Goal: Task Accomplishment & Management: Complete application form

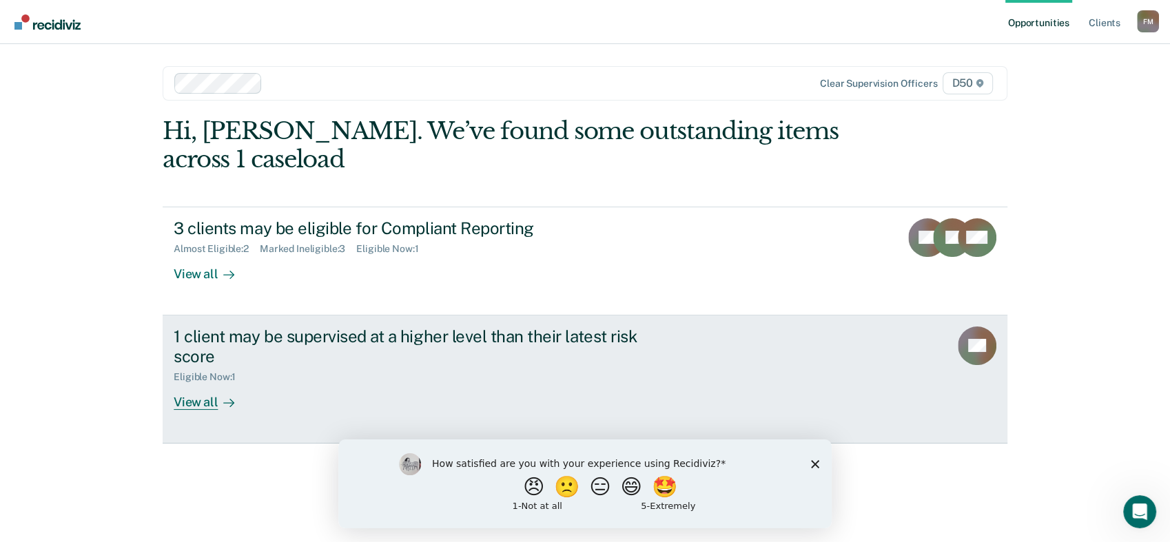
click at [190, 402] on div "View all" at bounding box center [212, 396] width 77 height 27
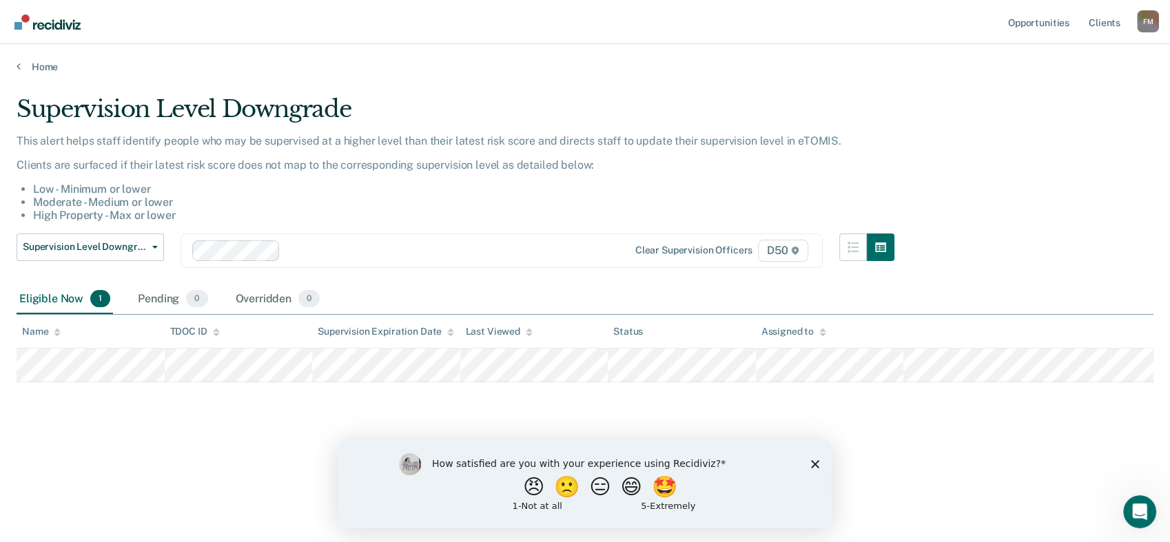
drag, startPoint x: 812, startPoint y: 465, endPoint x: 1127, endPoint y: 898, distance: 535.5
click at [812, 465] on polygon "Close survey" at bounding box center [815, 463] width 8 height 8
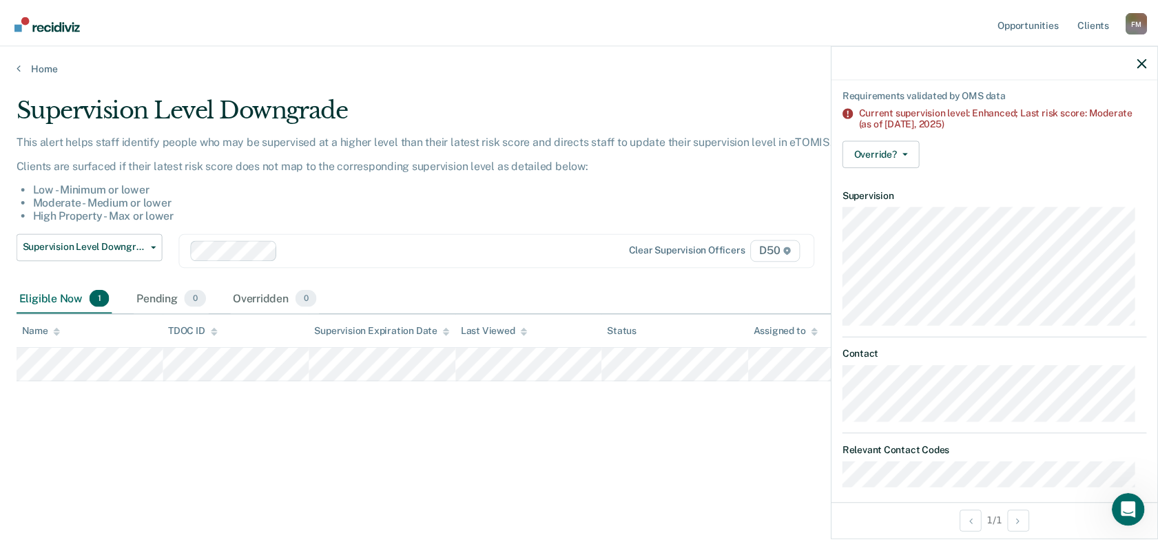
scroll to position [101, 0]
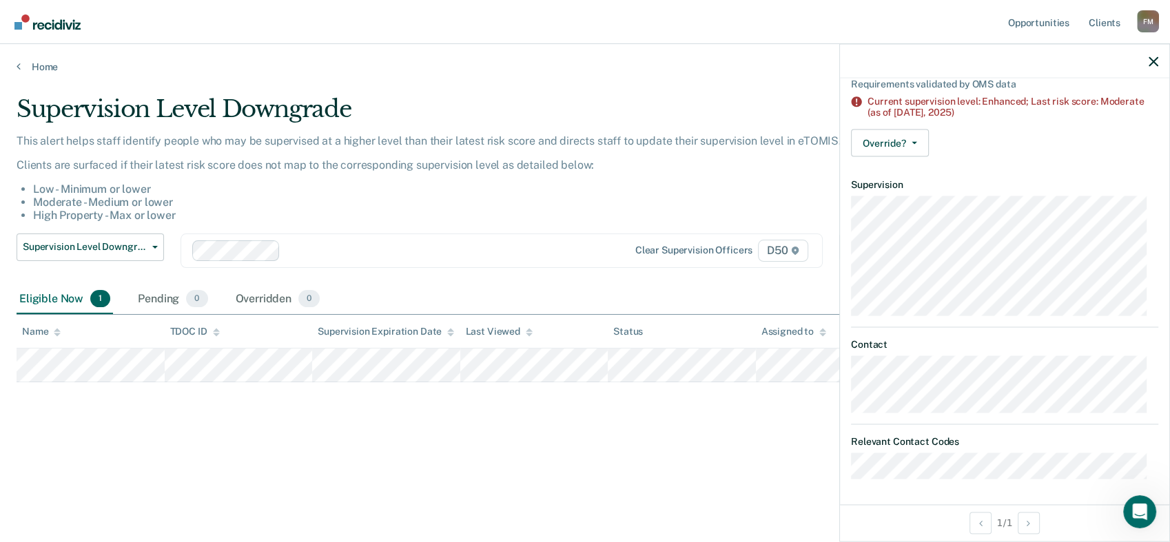
drag, startPoint x: 225, startPoint y: 419, endPoint x: 218, endPoint y: 393, distance: 26.2
click at [225, 419] on div "Supervision Level Downgrade This alert helps staff identify people who may be s…" at bounding box center [585, 267] width 1136 height 344
click at [1151, 60] on icon "button" at bounding box center [1153, 61] width 10 height 10
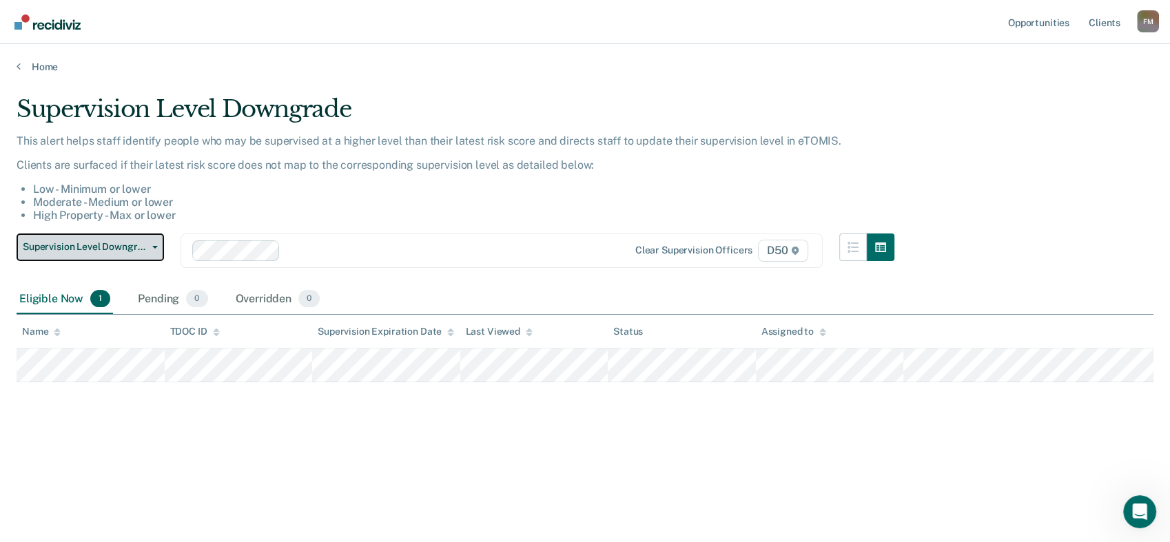
click at [116, 251] on span "Supervision Level Downgrade" at bounding box center [85, 247] width 124 height 12
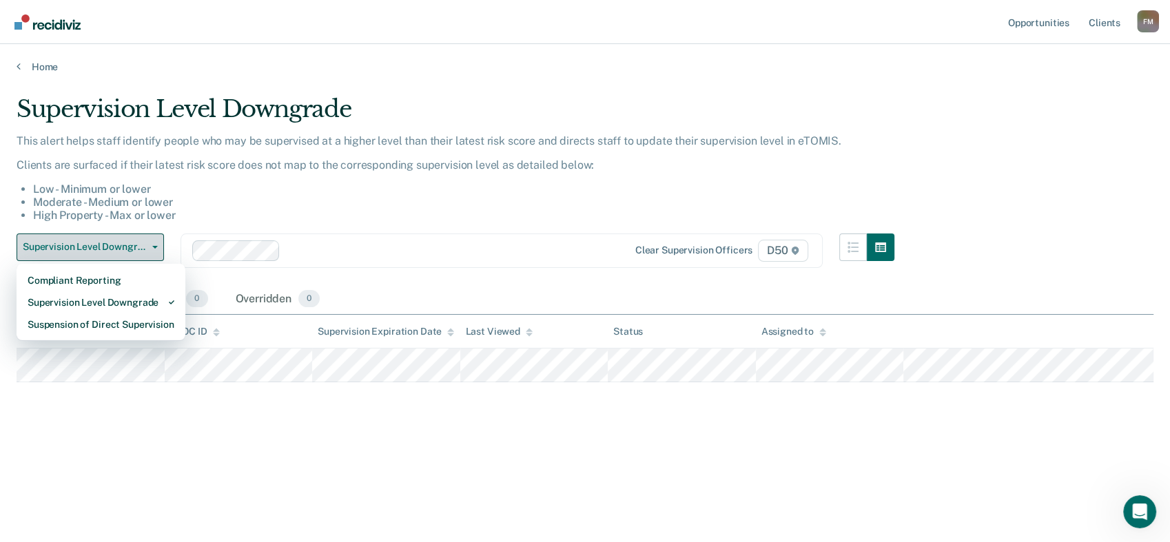
click at [116, 251] on span "Supervision Level Downgrade" at bounding box center [85, 247] width 124 height 12
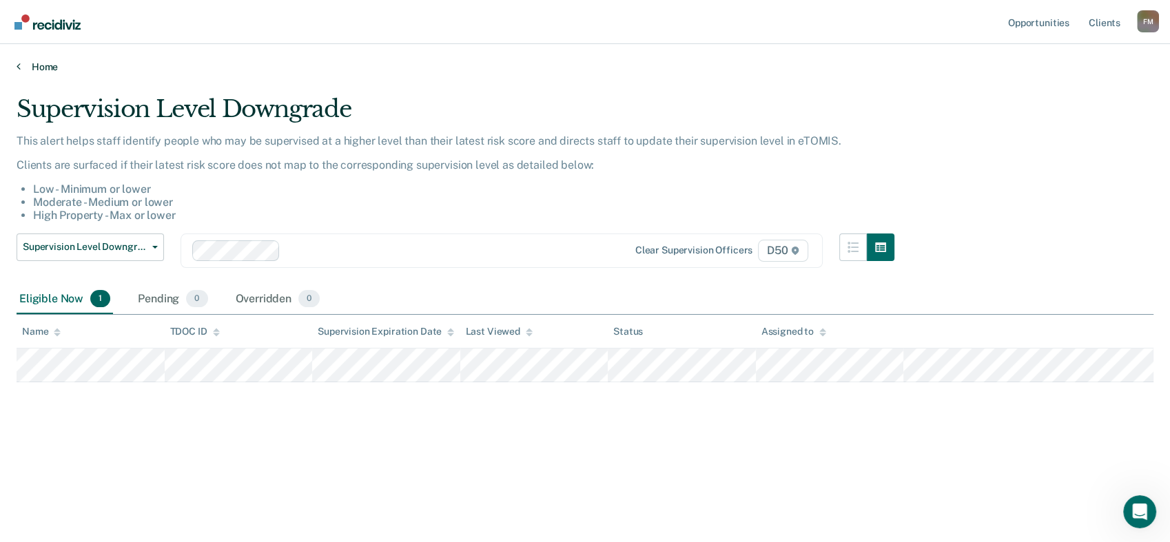
click at [24, 67] on link "Home" at bounding box center [585, 67] width 1136 height 12
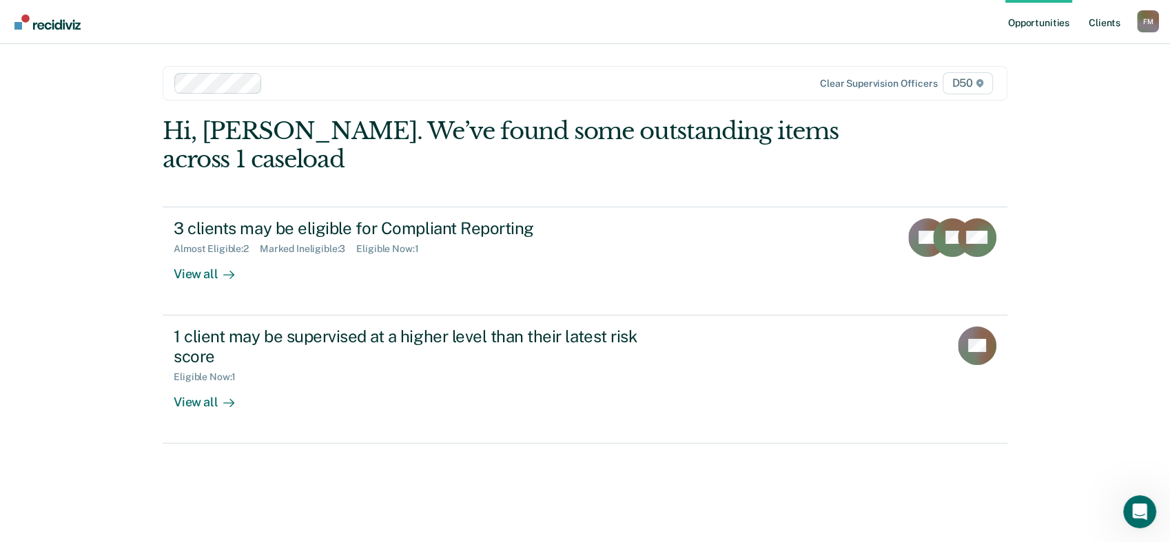
click at [1097, 19] on link "Client s" at bounding box center [1103, 22] width 37 height 44
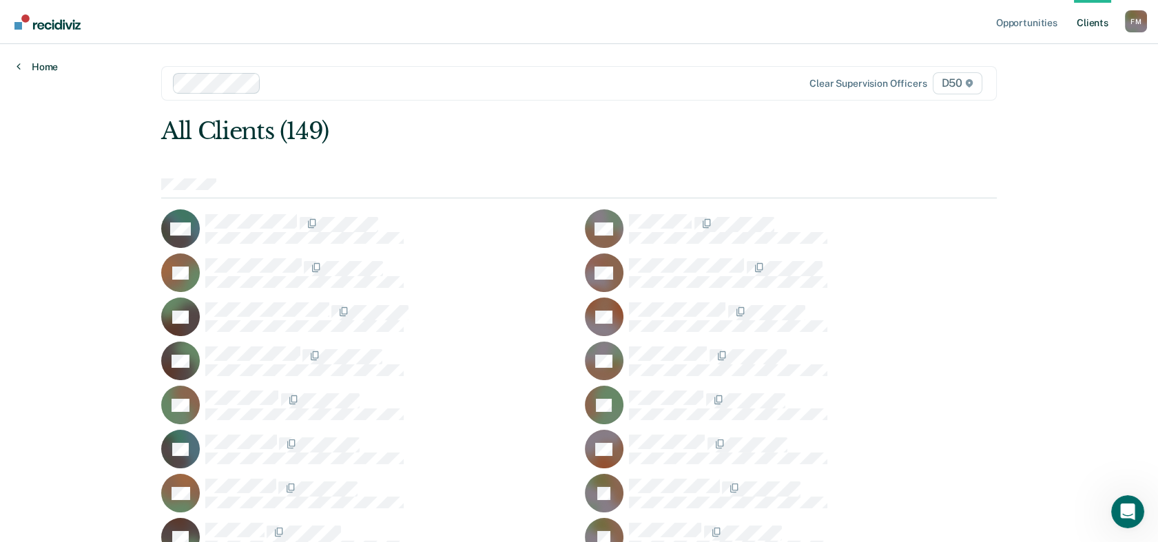
click at [27, 63] on link "Home" at bounding box center [37, 67] width 41 height 12
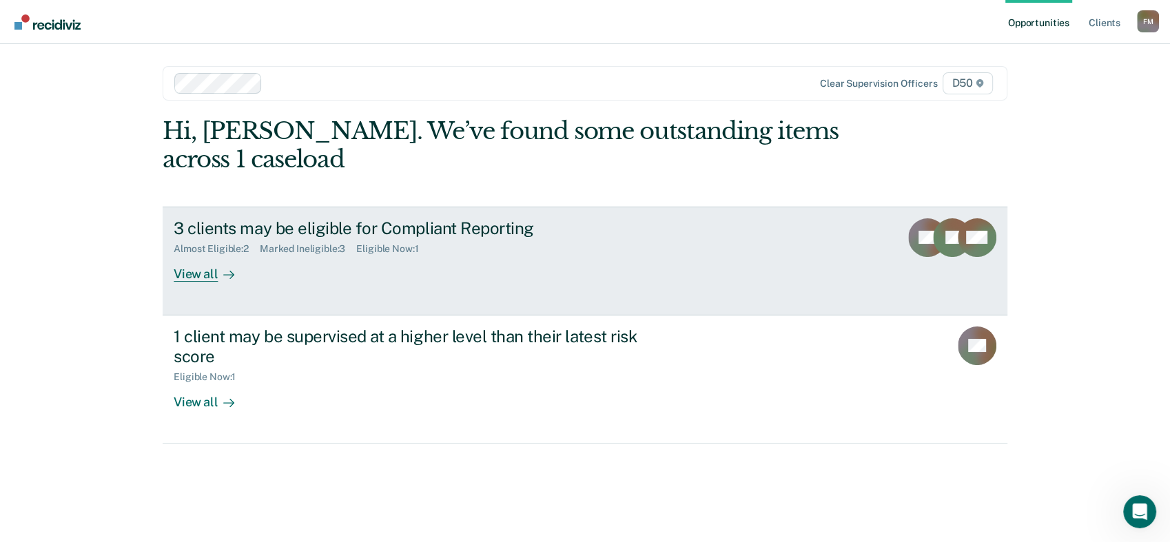
click at [849, 258] on link "3 clients may be eligible for Compliant Reporting Almost Eligible : 2 Marked In…" at bounding box center [585, 261] width 844 height 109
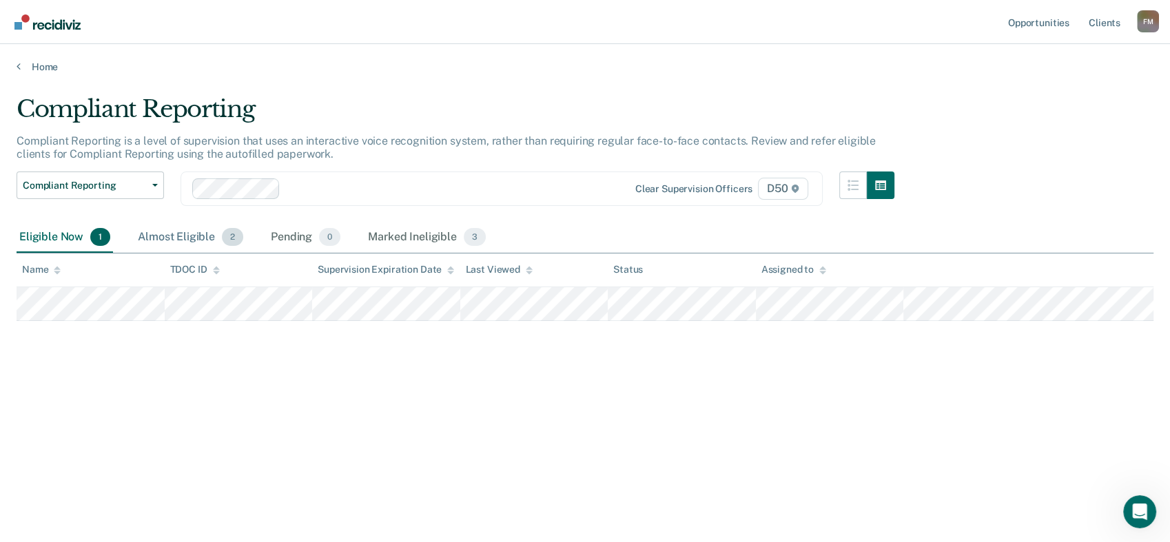
click at [188, 242] on div "Almost Eligible 2" at bounding box center [190, 237] width 111 height 30
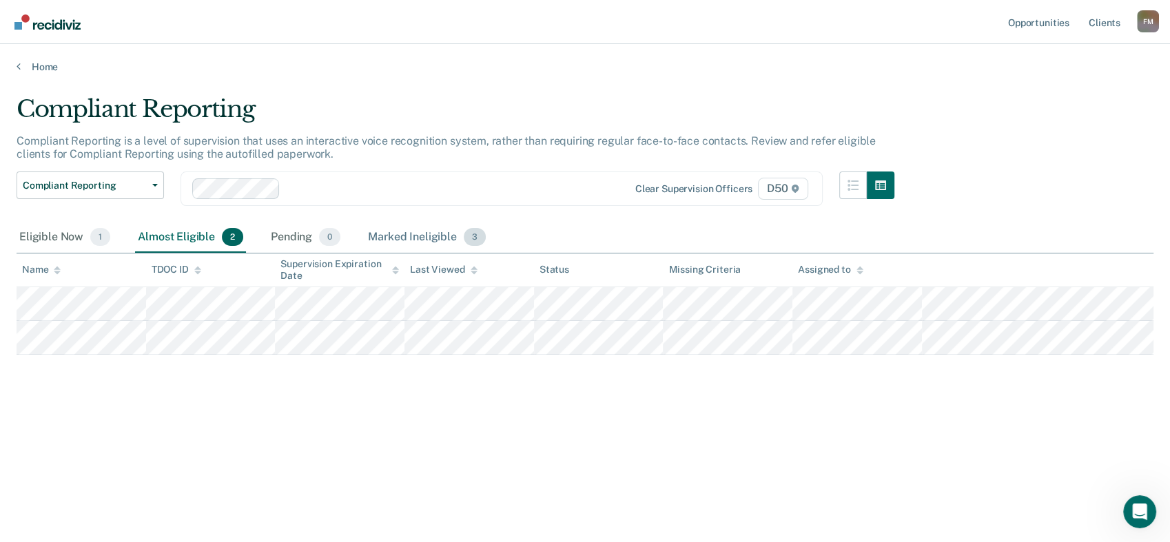
click at [412, 236] on div "Marked Ineligible 3" at bounding box center [426, 237] width 123 height 30
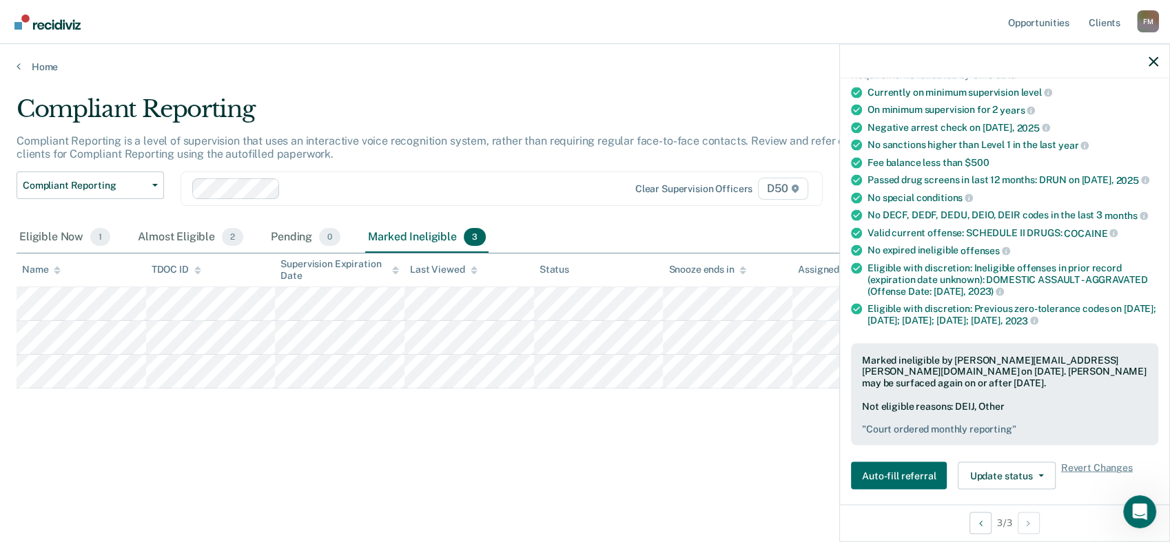
scroll to position [153, 0]
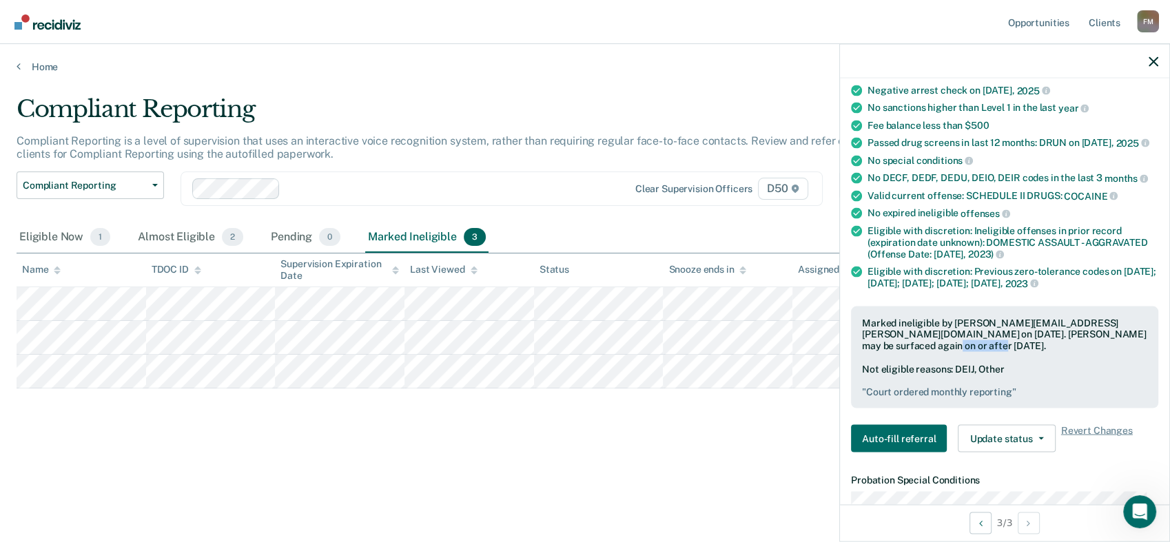
drag, startPoint x: 895, startPoint y: 360, endPoint x: 1003, endPoint y: 362, distance: 107.5
click at [1003, 351] on div "Marked ineligible by [PERSON_NAME][EMAIL_ADDRESS][PERSON_NAME][DOMAIN_NAME] on …" at bounding box center [1004, 334] width 285 height 34
drag, startPoint x: 1003, startPoint y: 362, endPoint x: 989, endPoint y: 392, distance: 32.7
click at [989, 392] on div "Not eligible reasons: DEIJ, Other " Court ordered monthly reporting "" at bounding box center [1004, 380] width 285 height 34
drag, startPoint x: 954, startPoint y: 393, endPoint x: 971, endPoint y: 388, distance: 17.7
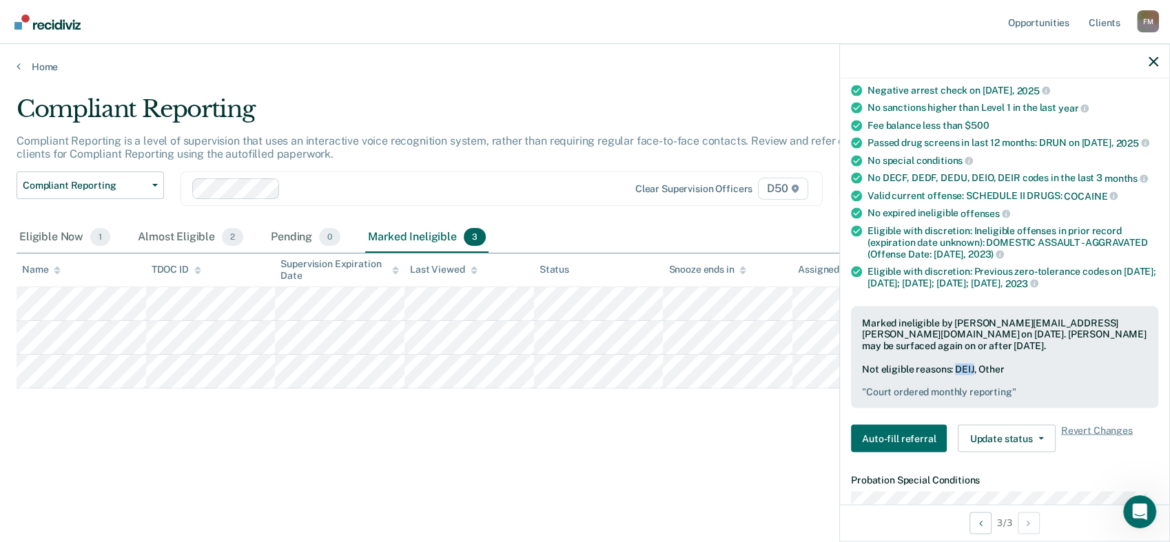
click at [971, 388] on div "Not eligible reasons: DEIJ, Other " Court ordered monthly reporting "" at bounding box center [1004, 380] width 285 height 34
drag, startPoint x: 971, startPoint y: 388, endPoint x: 997, endPoint y: 407, distance: 32.1
click at [997, 397] on pre "" Court ordered monthly reporting "" at bounding box center [1004, 392] width 285 height 12
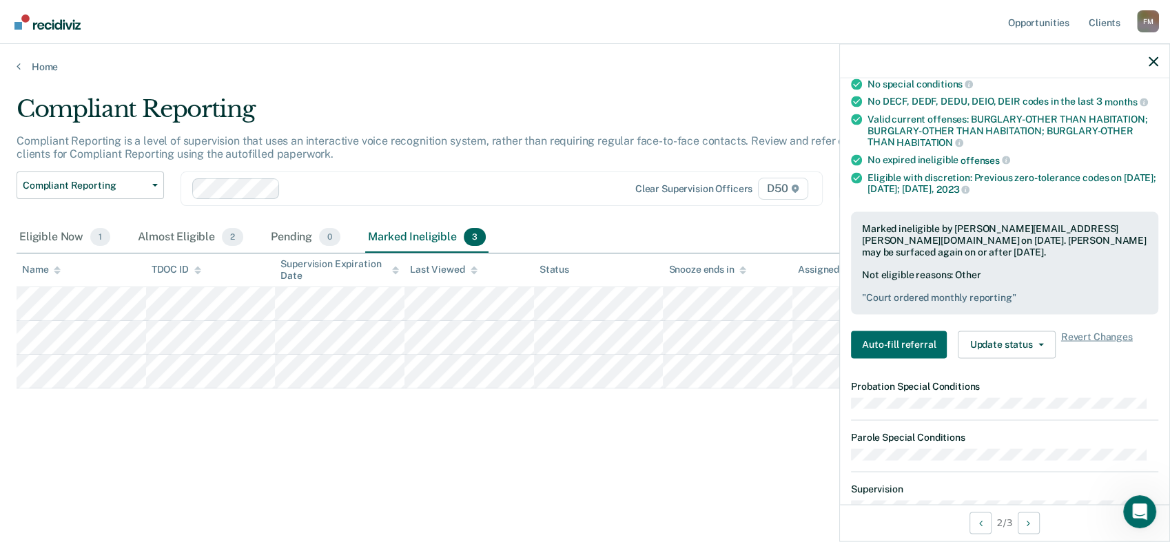
scroll to position [241, 0]
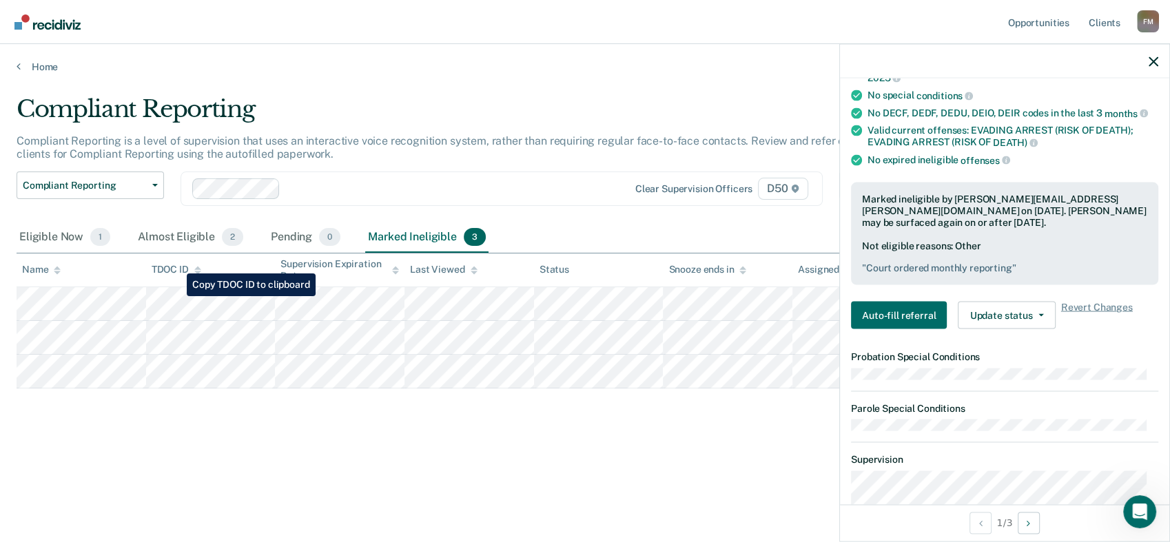
click at [176, 296] on tr at bounding box center [585, 304] width 1136 height 34
click at [209, 248] on div "Almost Eligible 2" at bounding box center [190, 237] width 111 height 30
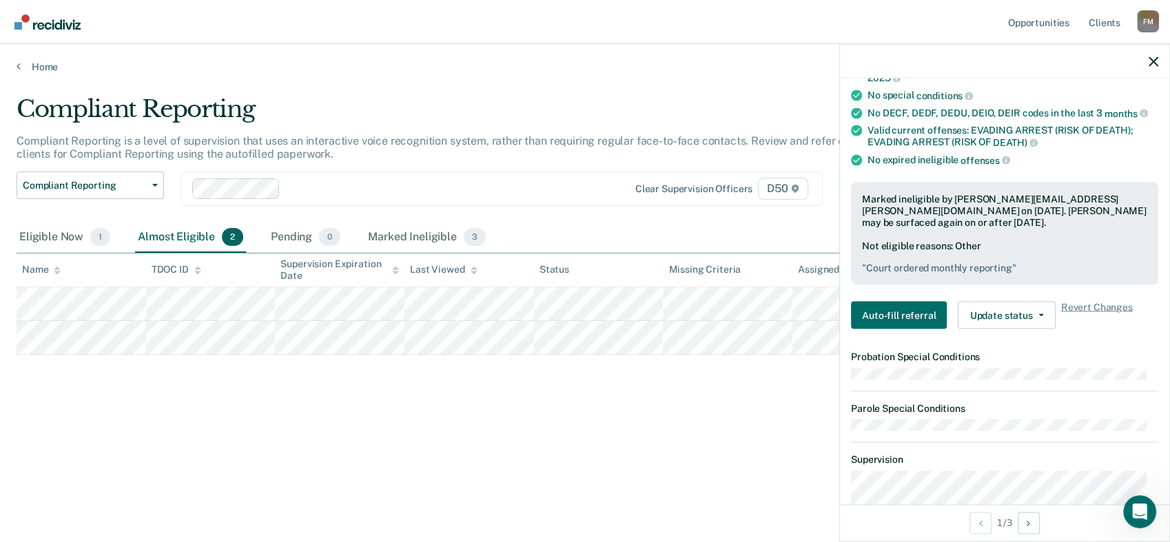
click at [631, 402] on div "Compliant Reporting Compliant Reporting is a level of supervision that uses an …" at bounding box center [585, 267] width 1136 height 344
click at [751, 375] on div "Compliant Reporting Compliant Reporting is a level of supervision that uses an …" at bounding box center [585, 267] width 1136 height 344
click at [669, 408] on div "Compliant Reporting Compliant Reporting is a level of supervision that uses an …" at bounding box center [585, 267] width 1136 height 344
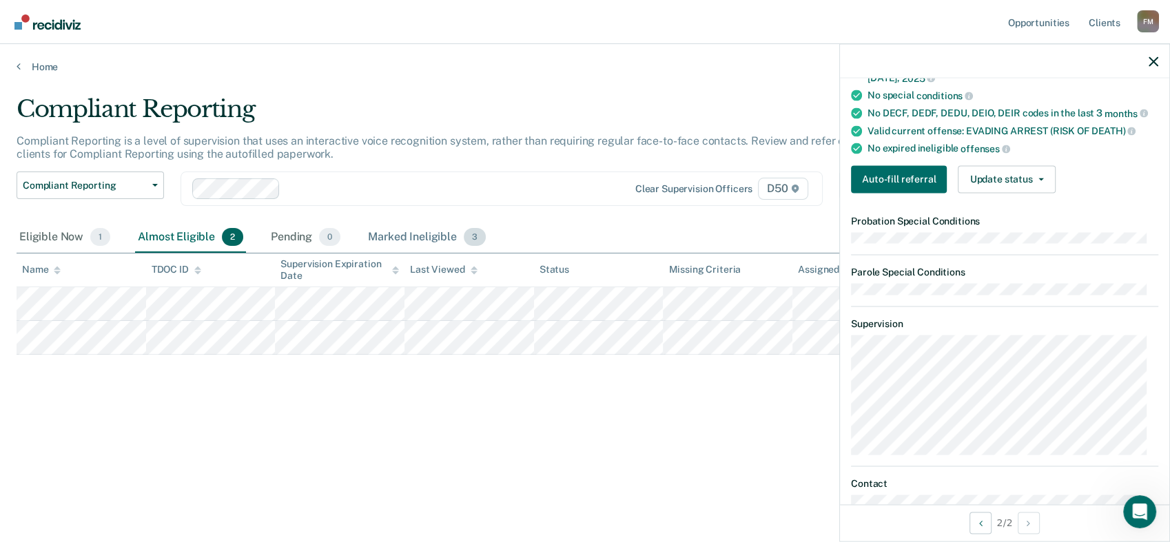
click at [433, 231] on div "Marked Ineligible 3" at bounding box center [426, 237] width 123 height 30
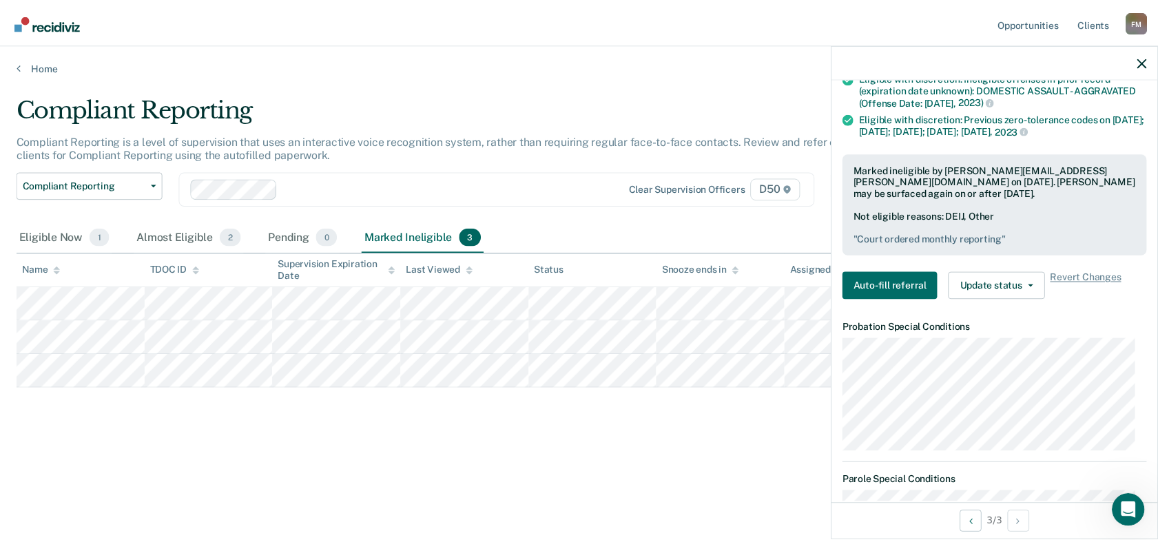
scroll to position [282, 0]
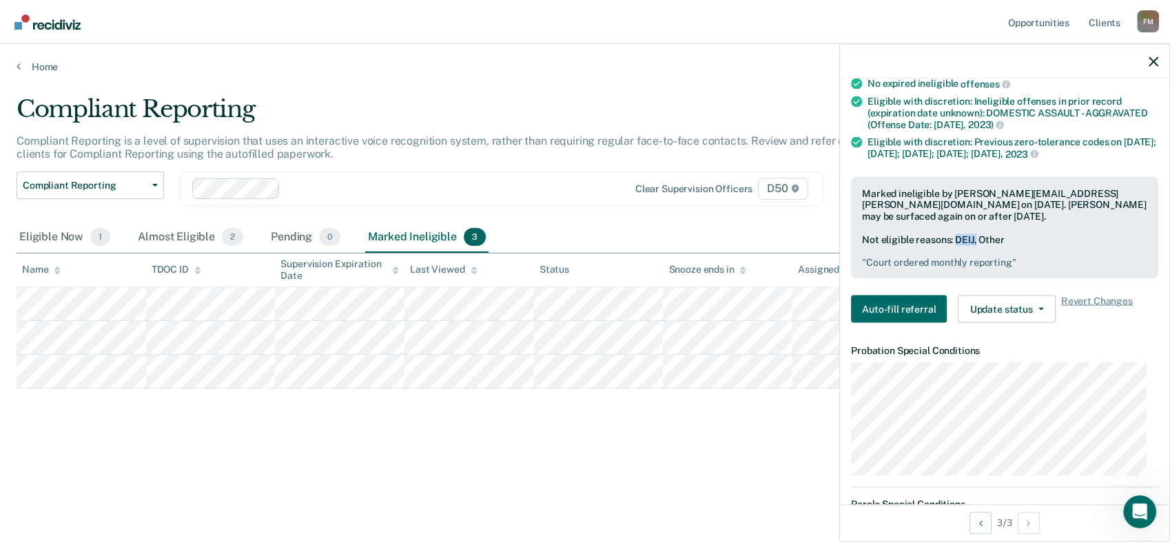
drag, startPoint x: 955, startPoint y: 260, endPoint x: 974, endPoint y: 262, distance: 19.4
click at [974, 262] on div "Not eligible reasons: DEIJ, Other " Court ordered monthly reporting "" at bounding box center [1004, 250] width 285 height 34
click at [23, 412] on div "Compliant Reporting Compliant Reporting is a level of supervision that uses an …" at bounding box center [585, 267] width 1136 height 344
click at [269, 426] on div "Compliant Reporting Compliant Reporting is a level of supervision that uses an …" at bounding box center [585, 267] width 1136 height 344
click at [204, 240] on div "Almost Eligible 2" at bounding box center [190, 237] width 111 height 30
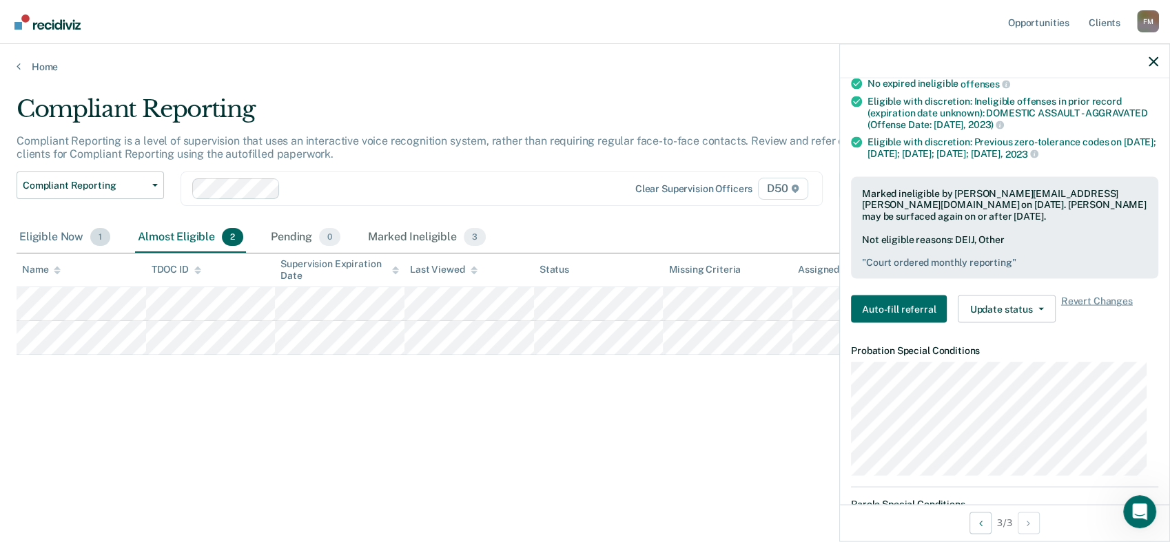
click at [43, 237] on div "Eligible Now 1" at bounding box center [65, 237] width 96 height 30
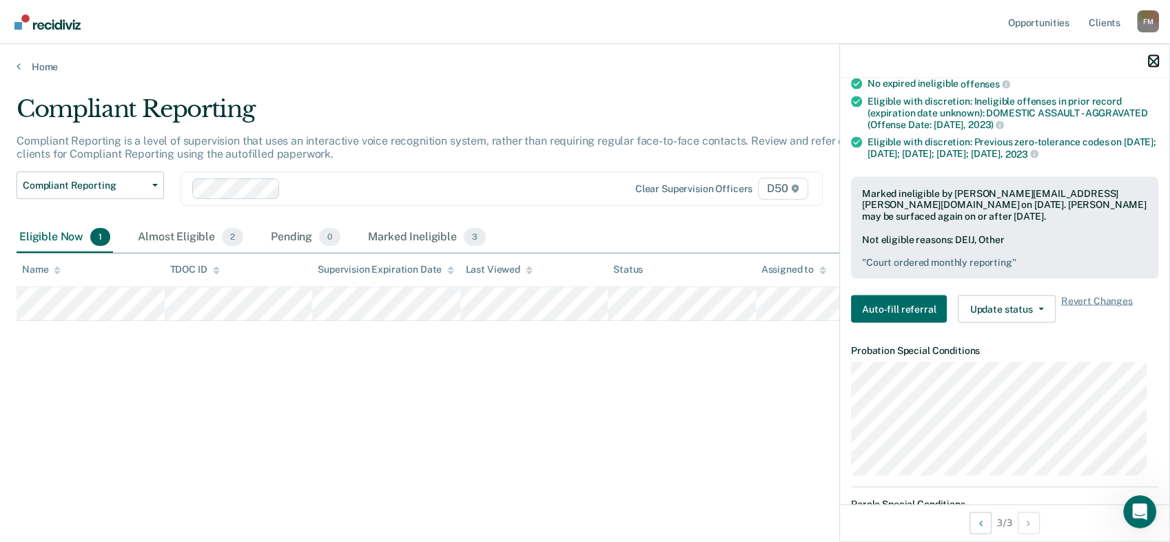
drag, startPoint x: 1152, startPoint y: 61, endPoint x: 1073, endPoint y: 125, distance: 101.8
click at [1152, 61] on icon "button" at bounding box center [1153, 61] width 10 height 10
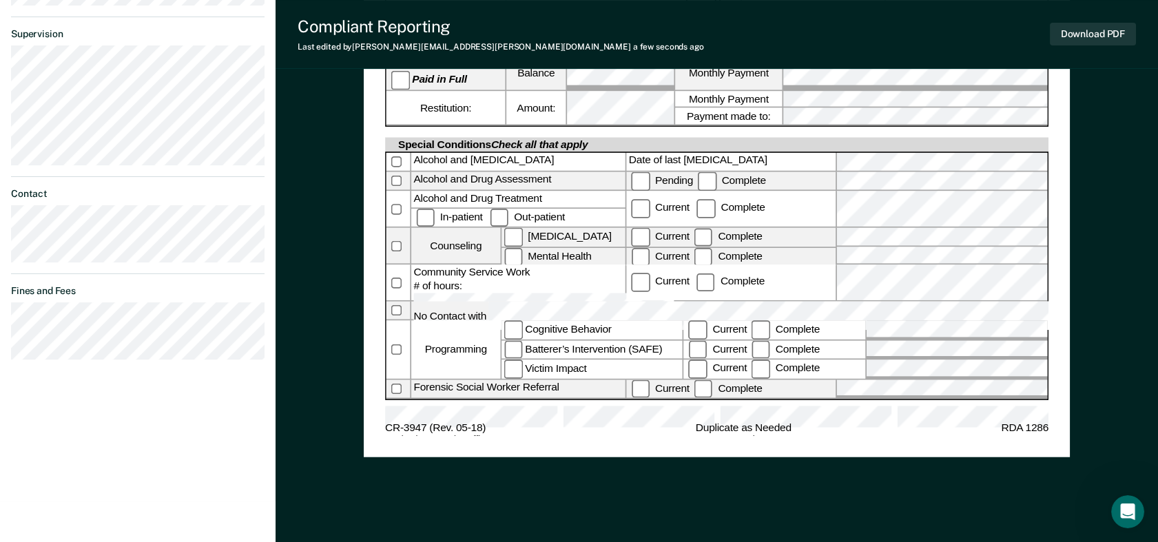
scroll to position [600, 0]
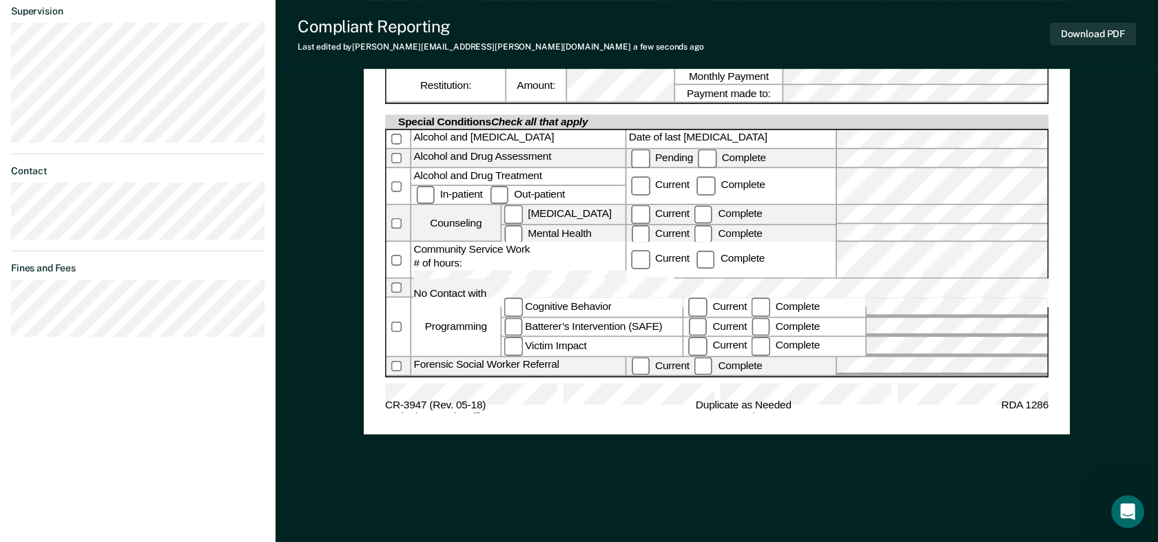
click at [678, 411] on span "Date" at bounding box center [638, 421] width 151 height 21
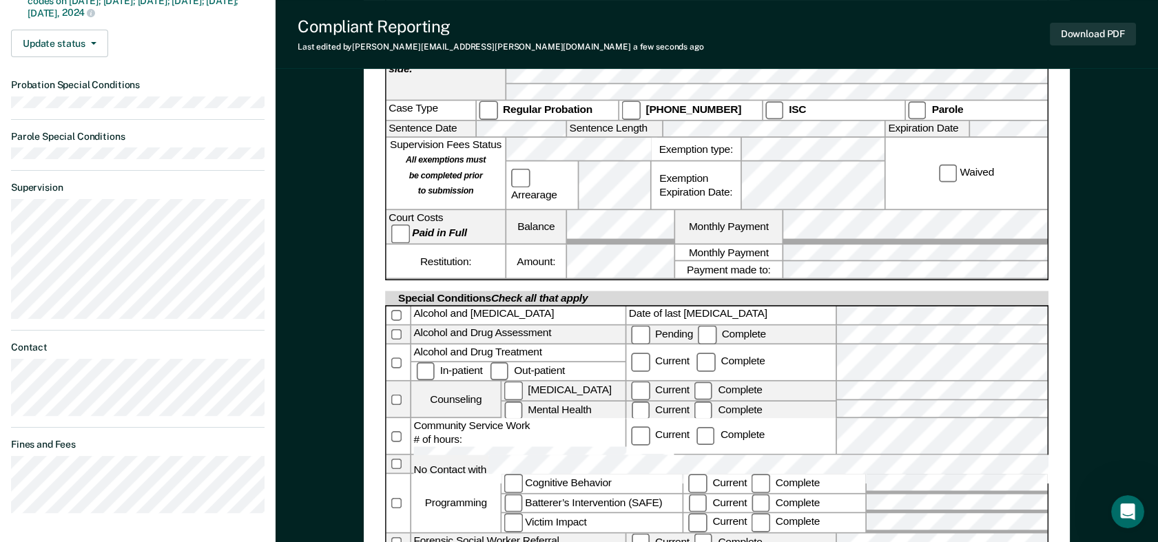
scroll to position [0, 0]
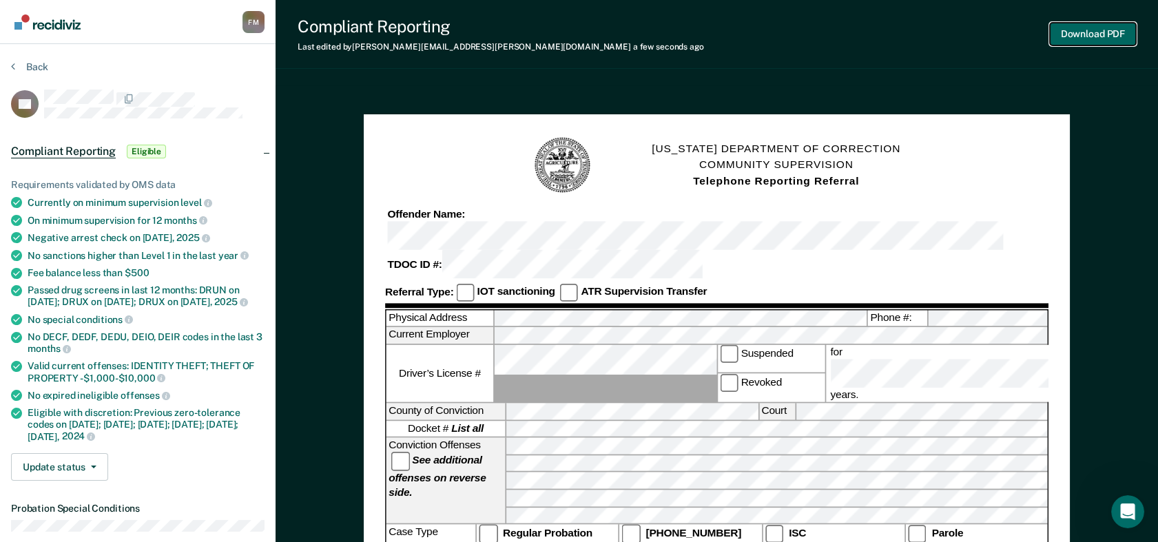
click at [1072, 30] on button "Download PDF" at bounding box center [1093, 34] width 86 height 23
